Goal: Connect with others: Connect with others

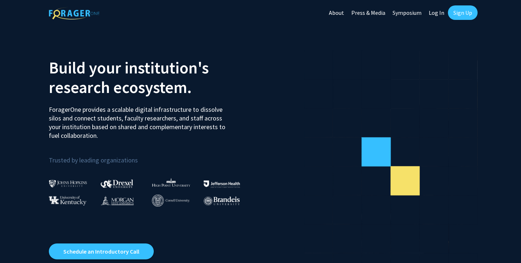
click at [440, 14] on link "Log In" at bounding box center [436, 12] width 23 height 25
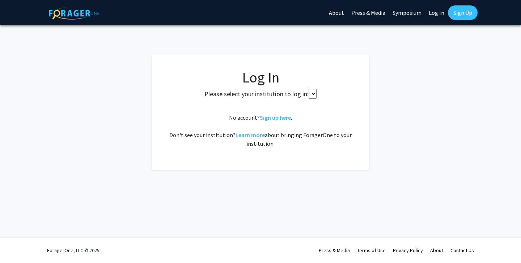
select select
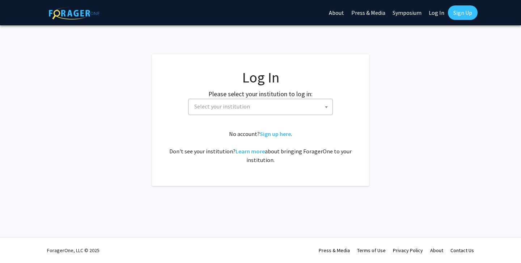
click at [326, 105] on span at bounding box center [326, 107] width 7 height 16
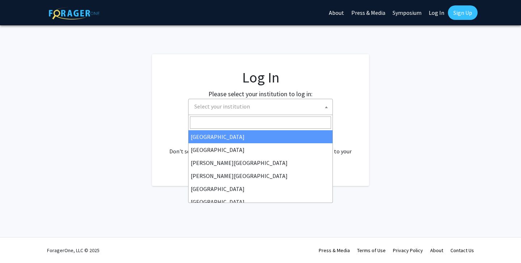
type input "j"
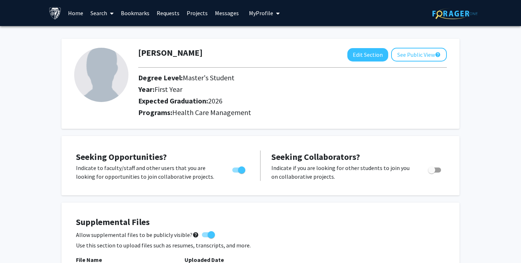
click at [195, 13] on link "Projects" at bounding box center [197, 12] width 28 height 25
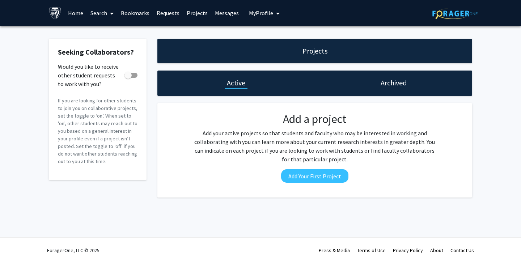
click at [130, 76] on span at bounding box center [127, 75] width 7 height 7
click at [128, 78] on input "Would you like to receive other student requests to work with you?" at bounding box center [128, 78] width 0 height 0
checkbox input "true"
click at [166, 14] on link "Requests" at bounding box center [168, 12] width 30 height 25
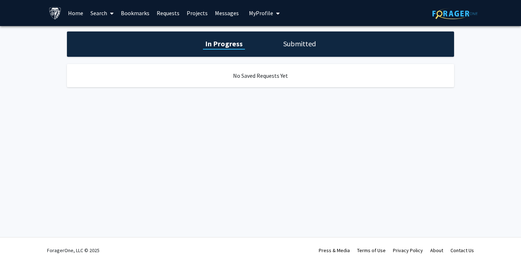
click at [143, 13] on link "Bookmarks" at bounding box center [135, 12] width 36 height 25
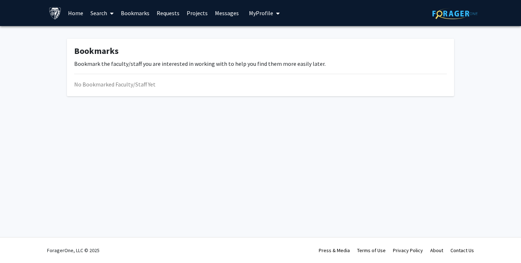
click at [96, 14] on link "Search" at bounding box center [102, 12] width 30 height 25
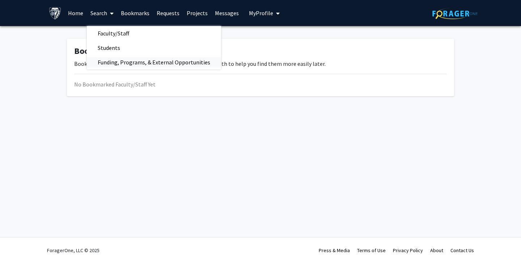
click at [106, 60] on span "Funding, Programs, & External Opportunities" at bounding box center [154, 62] width 134 height 14
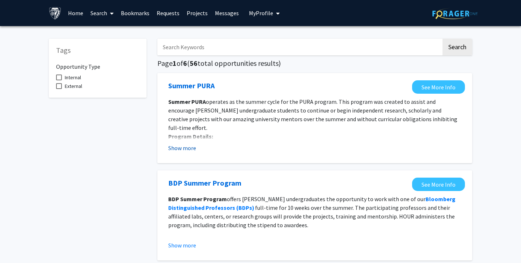
click at [191, 150] on button "Show more" at bounding box center [182, 148] width 28 height 9
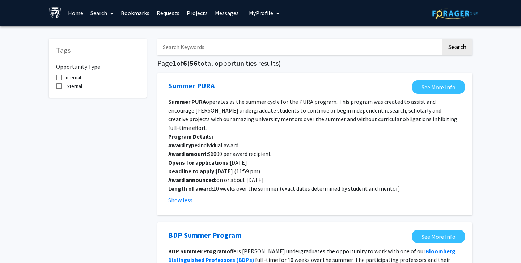
click at [111, 16] on icon at bounding box center [112, 13] width 4 height 6
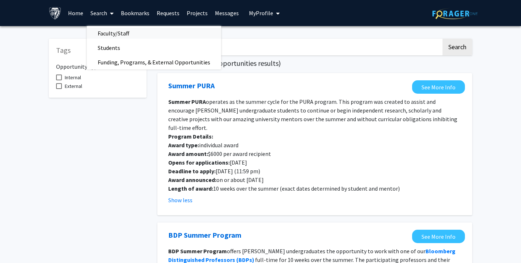
click at [110, 36] on span "Faculty/Staff" at bounding box center [113, 33] width 53 height 14
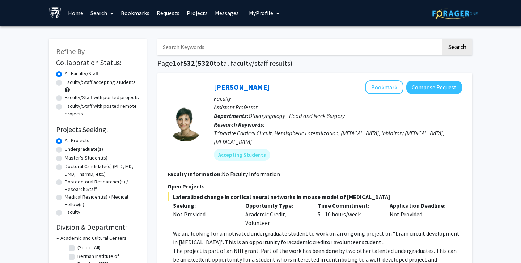
click at [113, 85] on label "Faculty/Staff accepting students" at bounding box center [100, 82] width 71 height 8
click at [69, 83] on input "Faculty/Staff accepting students" at bounding box center [67, 80] width 5 height 5
radio input "true"
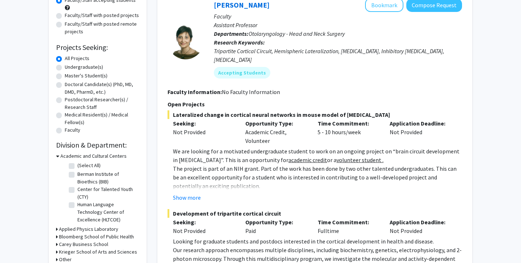
scroll to position [84, 0]
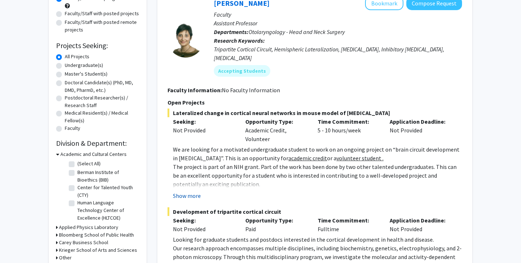
click at [189, 191] on button "Show more" at bounding box center [187, 195] width 28 height 9
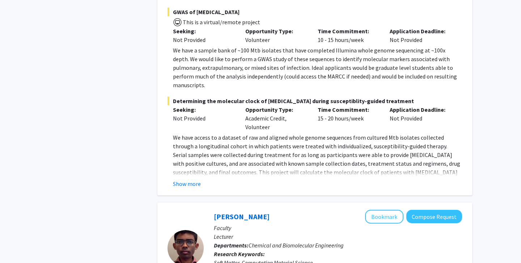
scroll to position [718, 0]
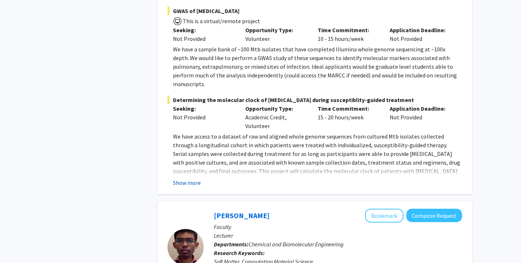
click at [187, 178] on button "Show more" at bounding box center [187, 182] width 28 height 9
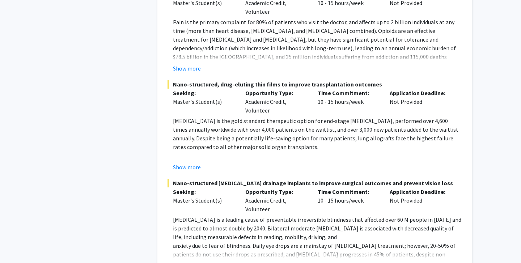
scroll to position [3639, 0]
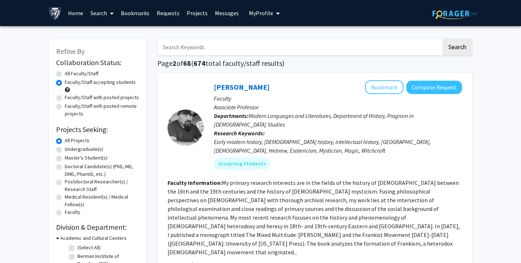
click at [243, 44] on input "Search Keywords" at bounding box center [299, 47] width 284 height 17
type input "cardio"
click at [460, 53] on button "Search" at bounding box center [457, 47] width 30 height 17
radio input "true"
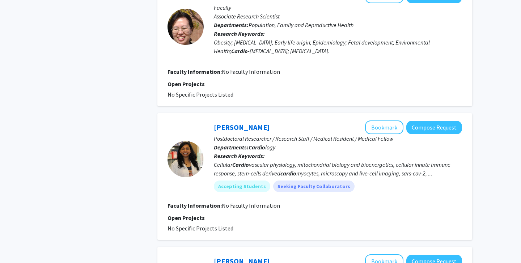
scroll to position [816, 0]
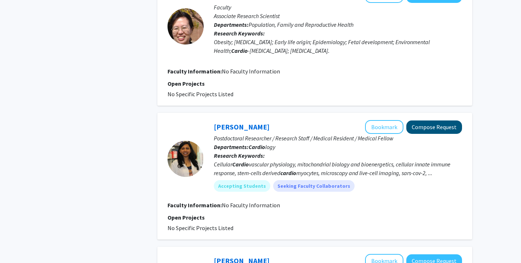
click at [431, 120] on button "Compose Request" at bounding box center [434, 126] width 56 height 13
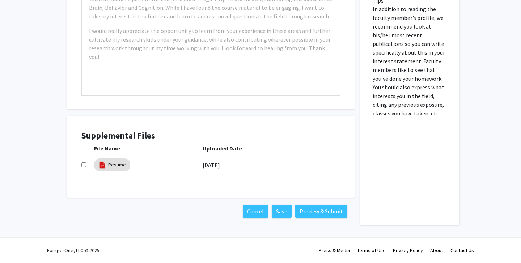
scroll to position [268, 0]
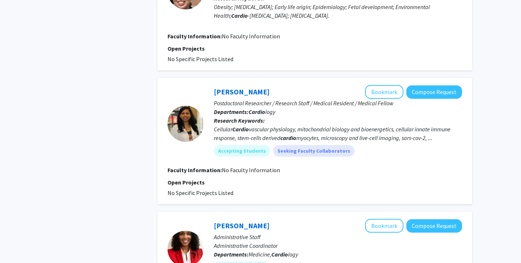
scroll to position [854, 0]
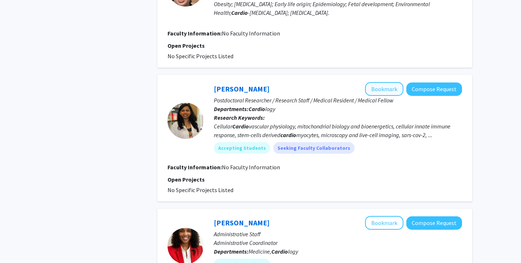
click at [377, 82] on button "Bookmark" at bounding box center [384, 89] width 38 height 14
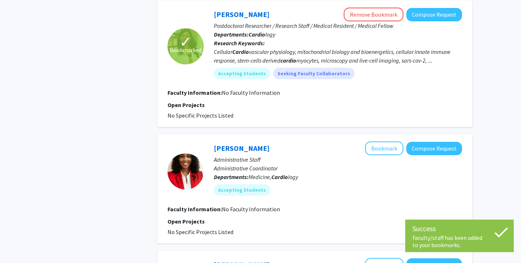
scroll to position [938, 0]
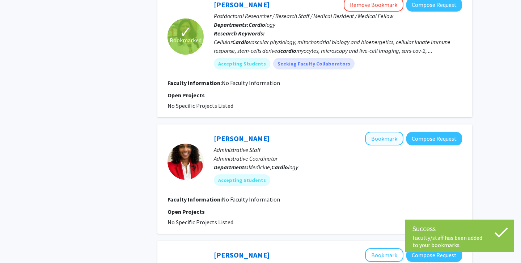
click at [380, 132] on button "Bookmark" at bounding box center [384, 139] width 38 height 14
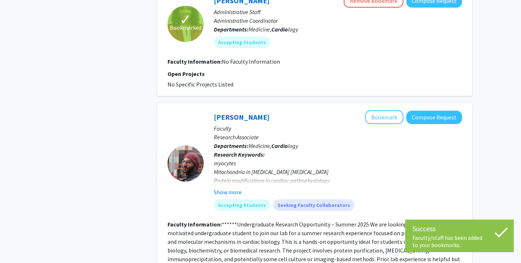
scroll to position [1076, 0]
click at [374, 110] on button "Bookmark" at bounding box center [384, 117] width 38 height 14
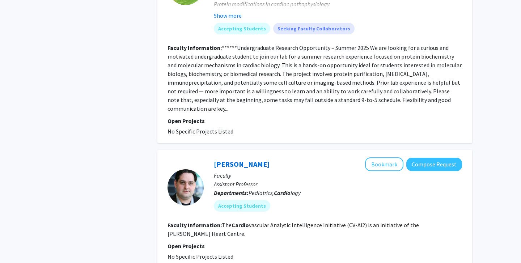
scroll to position [1258, 0]
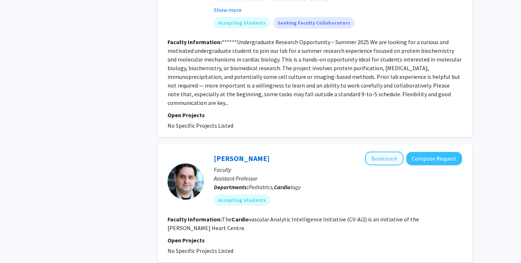
click at [383, 151] on button "Bookmark" at bounding box center [384, 158] width 38 height 14
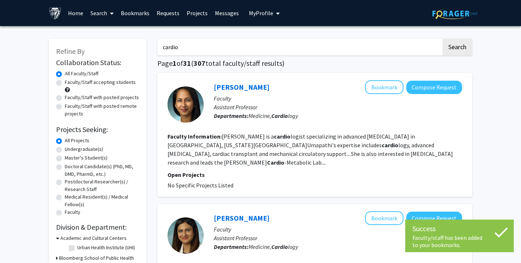
scroll to position [0, 0]
click at [91, 160] on label "Master's Student(s)" at bounding box center [86, 158] width 43 height 8
click at [69, 159] on input "Master's Student(s)" at bounding box center [67, 156] width 5 height 5
radio input "true"
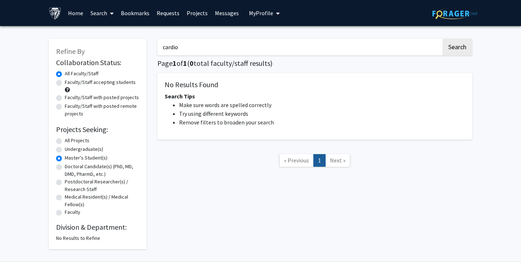
click at [112, 82] on label "Faculty/Staff accepting students" at bounding box center [100, 82] width 71 height 8
click at [69, 82] on input "Faculty/Staff accepting students" at bounding box center [67, 80] width 5 height 5
radio input "true"
click at [72, 152] on label "Undergraduate(s)" at bounding box center [84, 149] width 38 height 8
click at [69, 150] on input "Undergraduate(s)" at bounding box center [67, 147] width 5 height 5
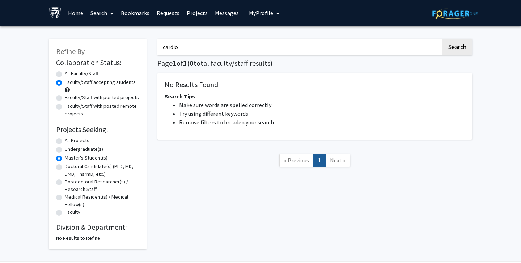
radio input "true"
click at [73, 142] on label "All Projects" at bounding box center [77, 141] width 25 height 8
click at [69, 141] on input "All Projects" at bounding box center [67, 139] width 5 height 5
radio input "true"
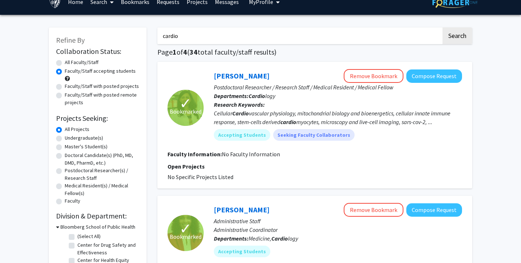
scroll to position [14, 0]
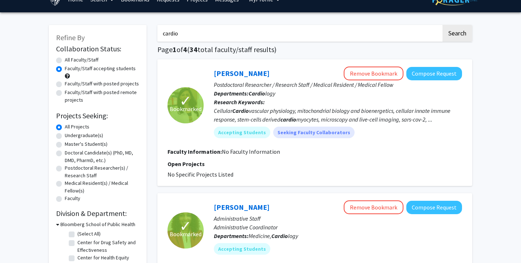
drag, startPoint x: 188, startPoint y: 34, endPoint x: 139, endPoint y: 30, distance: 48.9
click at [457, 34] on button "Search" at bounding box center [457, 33] width 30 height 17
radio input "true"
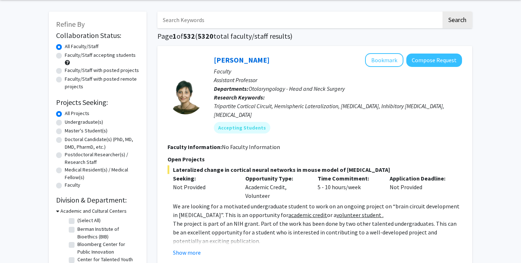
scroll to position [11, 0]
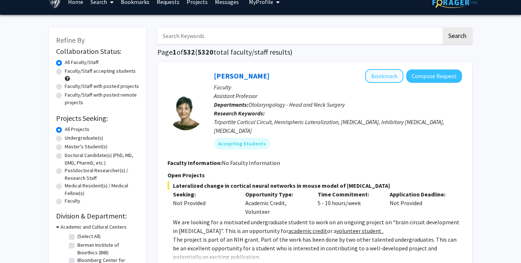
click at [390, 78] on button "Bookmark" at bounding box center [384, 76] width 38 height 14
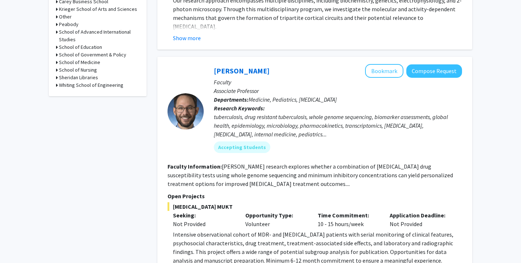
scroll to position [254, 0]
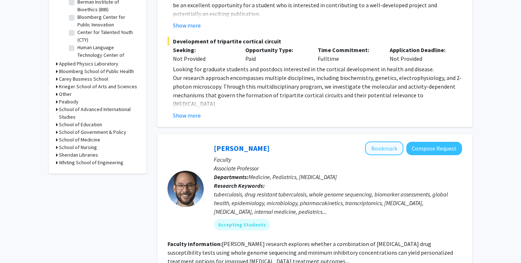
click at [375, 142] on button "Bookmark" at bounding box center [384, 148] width 38 height 14
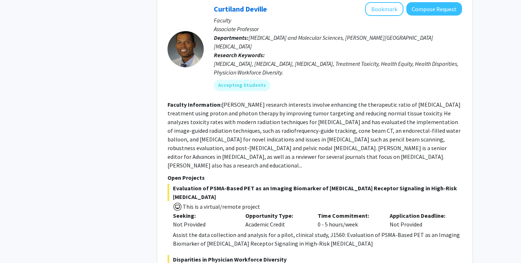
scroll to position [1302, 0]
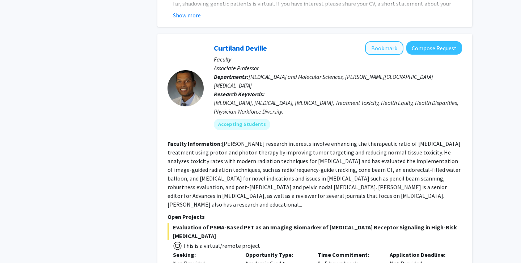
click at [383, 41] on button "Bookmark" at bounding box center [384, 48] width 38 height 14
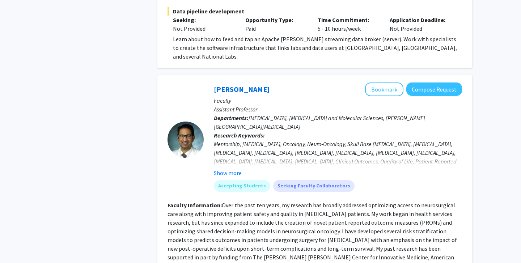
scroll to position [2314, 0]
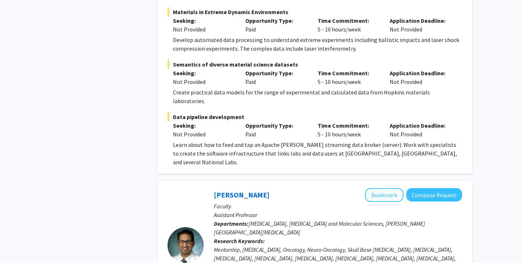
click at [382, 188] on button "Bookmark" at bounding box center [384, 195] width 38 height 14
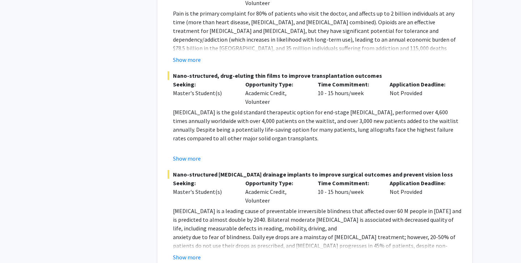
scroll to position [3491, 0]
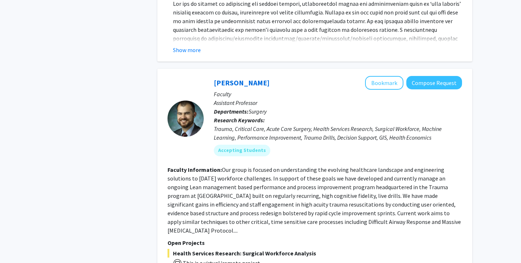
scroll to position [1733, 0]
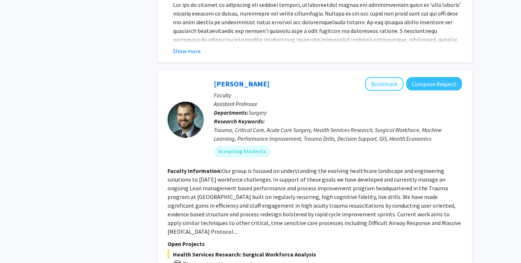
click at [371, 77] on button "Bookmark" at bounding box center [384, 84] width 38 height 14
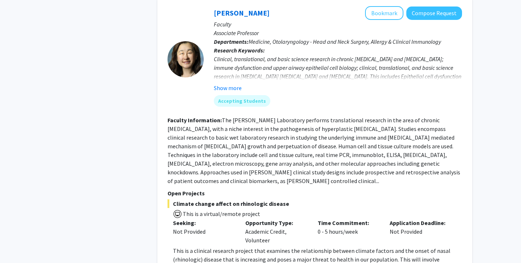
scroll to position [2621, 0]
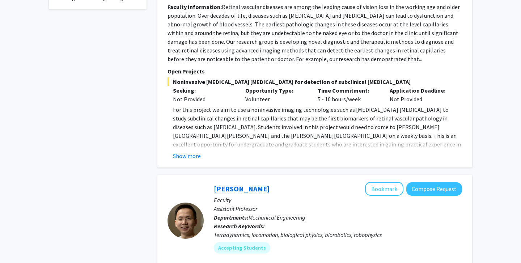
scroll to position [470, 0]
